Goal: Task Accomplishment & Management: Complete application form

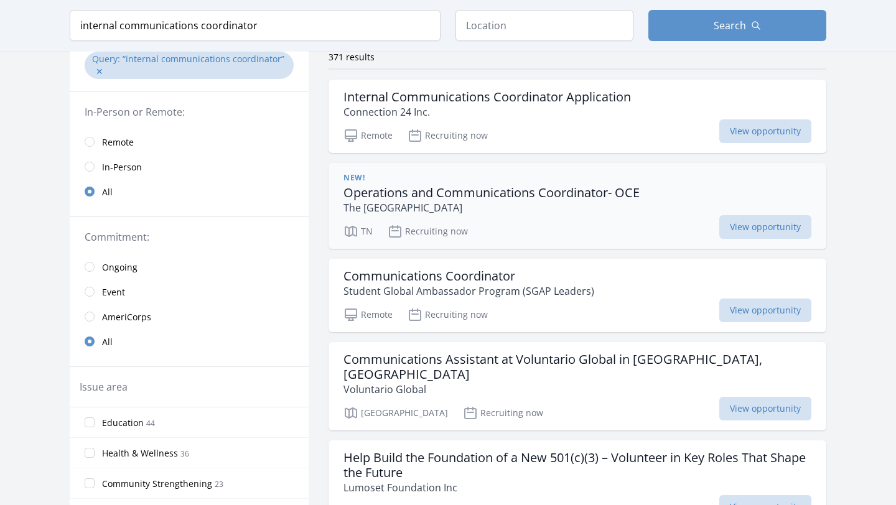
scroll to position [100, 0]
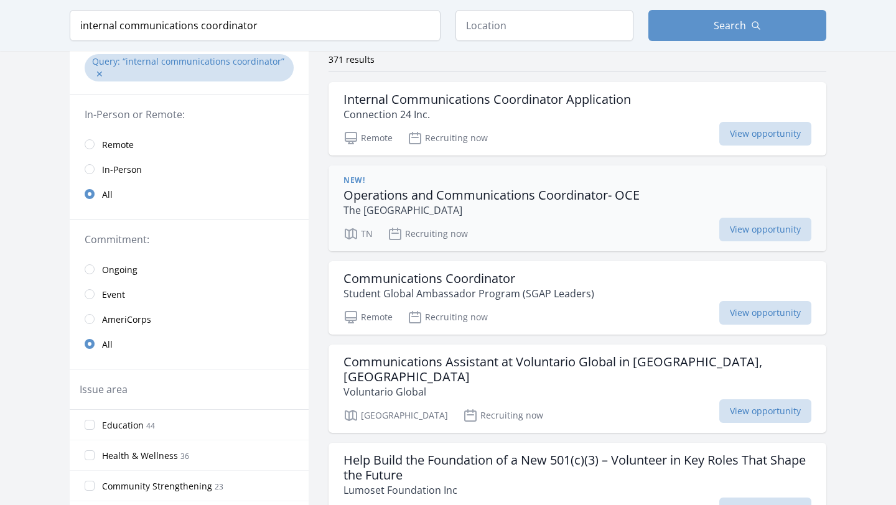
click at [542, 309] on div "Remote Recruiting now View opportunity" at bounding box center [577, 315] width 468 height 19
click at [421, 105] on h3 "Internal Communications Coordinator Application" at bounding box center [486, 99] width 287 height 15
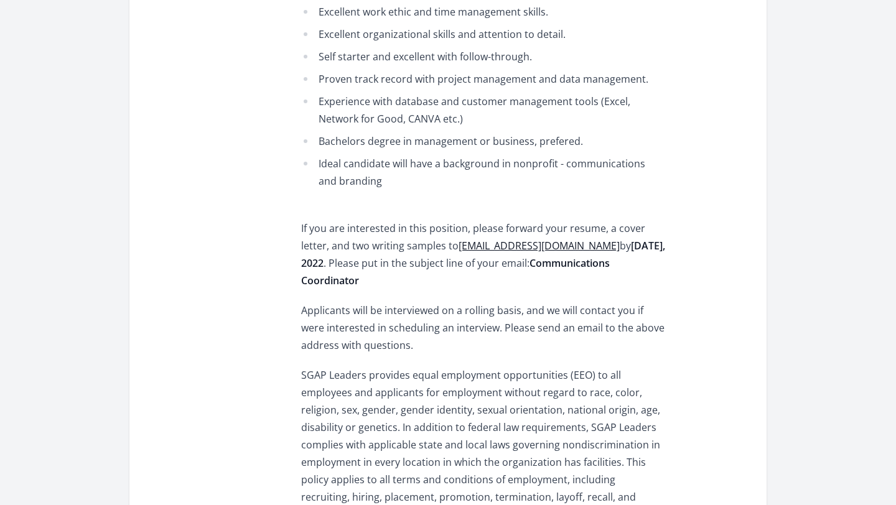
scroll to position [1642, 0]
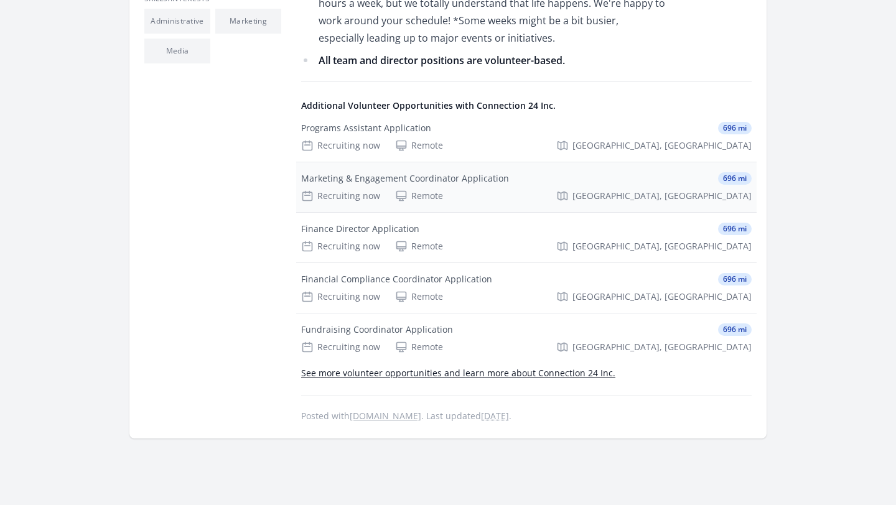
scroll to position [505, 0]
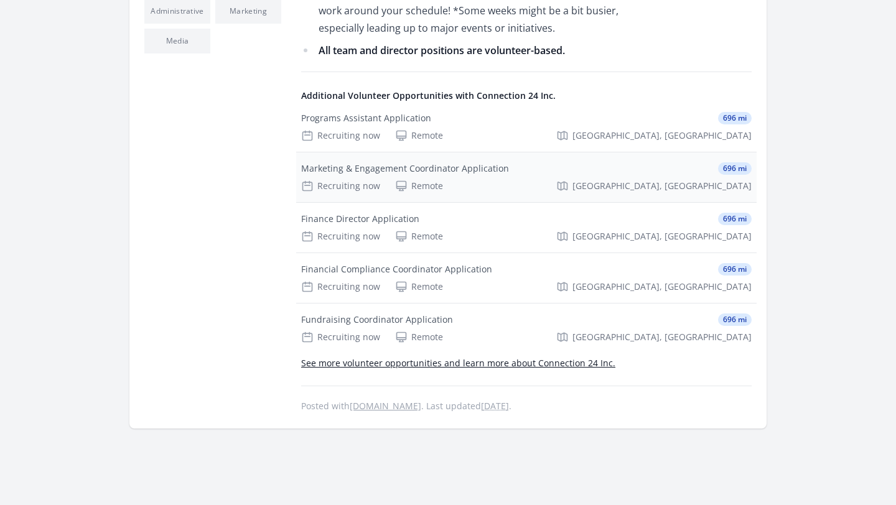
click at [470, 162] on div "Marketing & Engagement Coordinator Application" at bounding box center [405, 168] width 208 height 12
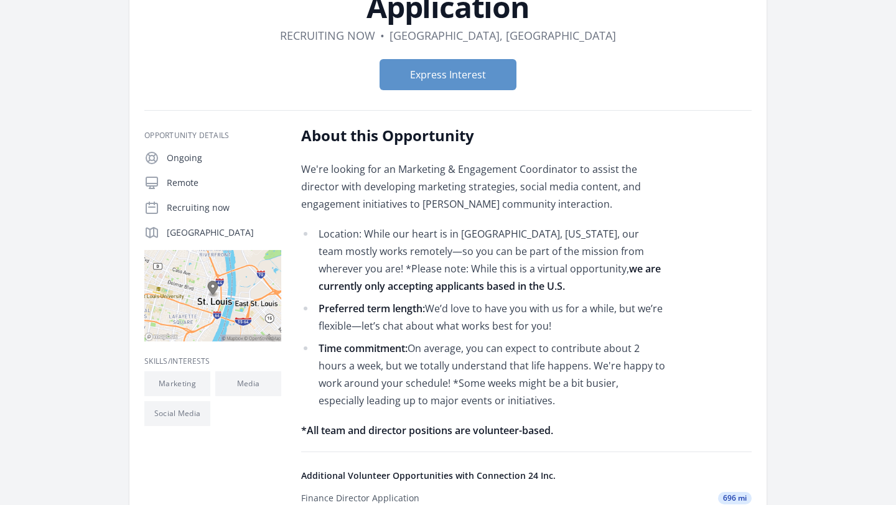
scroll to position [306, 0]
